Goal: Task Accomplishment & Management: Use online tool/utility

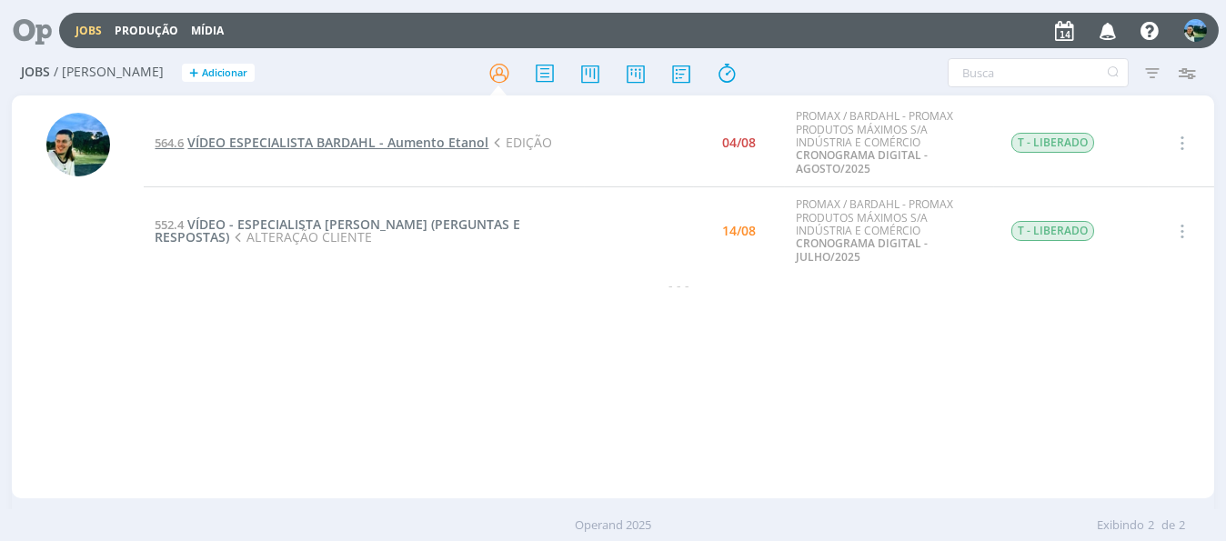
click at [416, 141] on span "VÍDEO ESPECIALISTA BARDAHL - Aumento Etanol" at bounding box center [337, 142] width 301 height 17
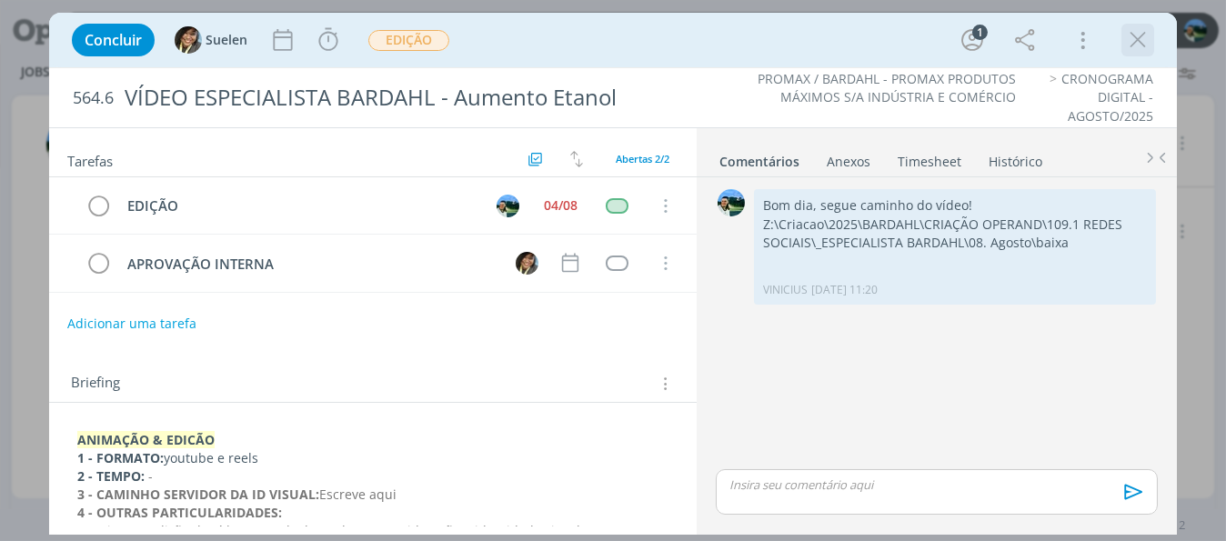
click at [1135, 42] on icon "dialog" at bounding box center [1137, 39] width 27 height 27
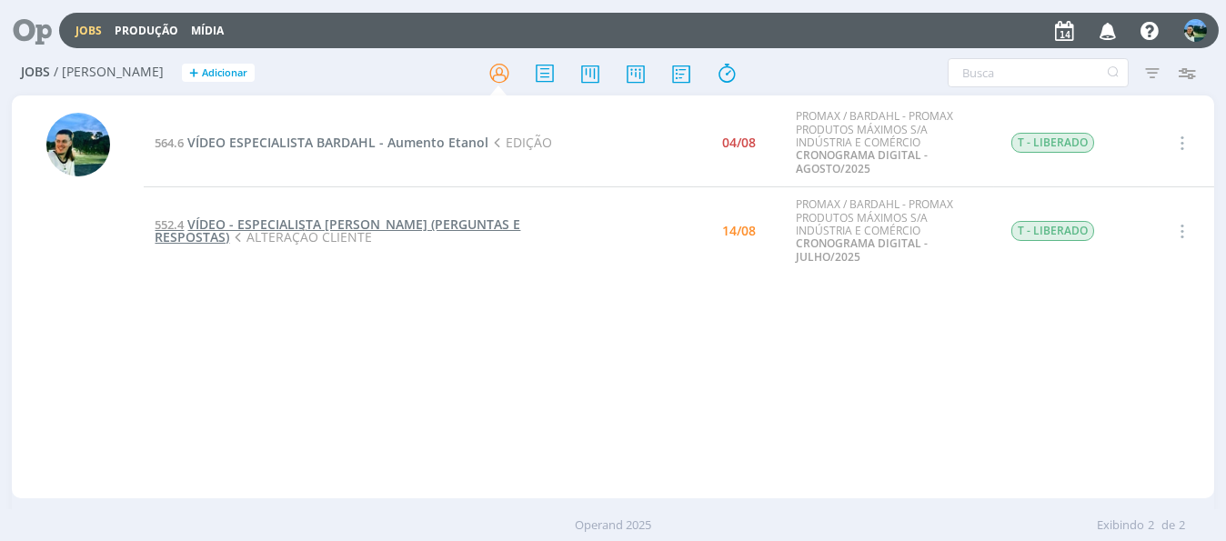
click at [490, 226] on span "VÍDEO - ESPECIALISTA [PERSON_NAME] (PERGUNTAS E RESPOSTAS)" at bounding box center [338, 231] width 366 height 30
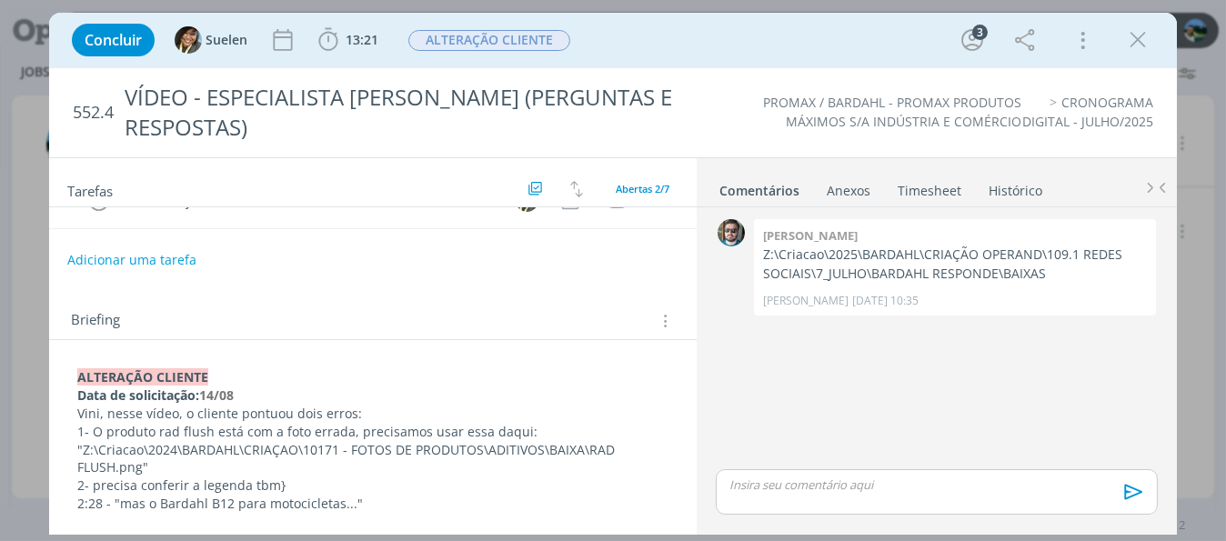
scroll to position [91, 0]
click at [263, 446] on p "1- O produto rad flush está com a foto errada, precisamos usar essa daqui: "Z:\…" at bounding box center [372, 452] width 591 height 55
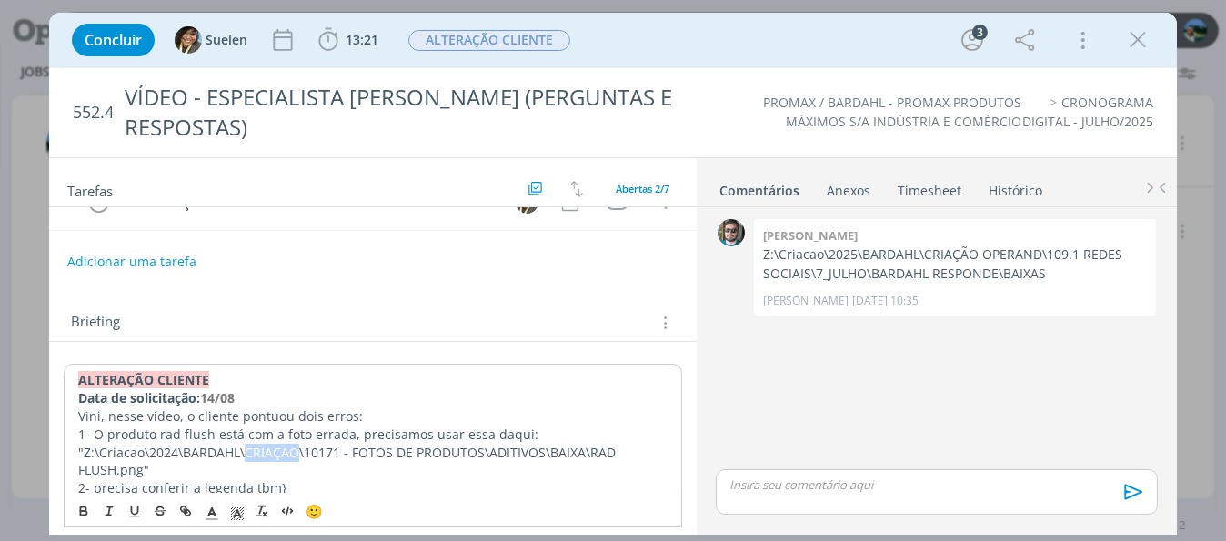
click at [263, 446] on p "1- O produto rad flush está com a foto errada, precisamos usar essa daqui: "Z:\…" at bounding box center [372, 453] width 589 height 55
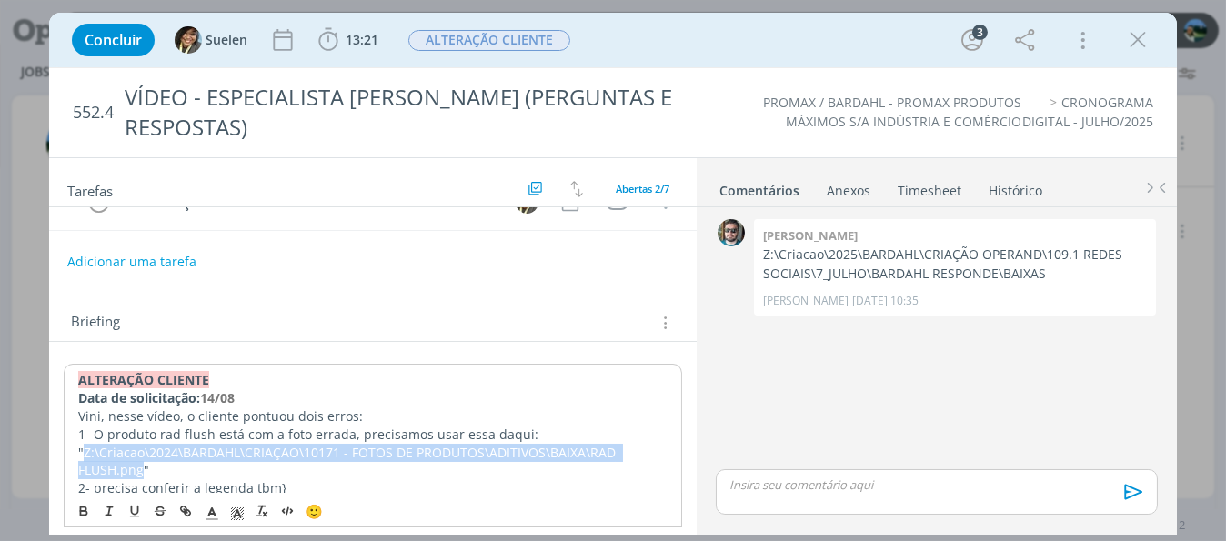
drag, startPoint x: 84, startPoint y: 443, endPoint x: 141, endPoint y: 460, distance: 59.9
click at [141, 460] on p "1- O produto rad flush está com a foto errada, precisamos usar essa daqui: "Z:\…" at bounding box center [372, 453] width 589 height 55
copy p "Z:\Criacao\2024\BARDAHL\CRIAÇAO\10171 - FOTOS DE PRODUTOS\ADITIVOS\BAIXA\RAD FL…"
